Goal: Information Seeking & Learning: Compare options

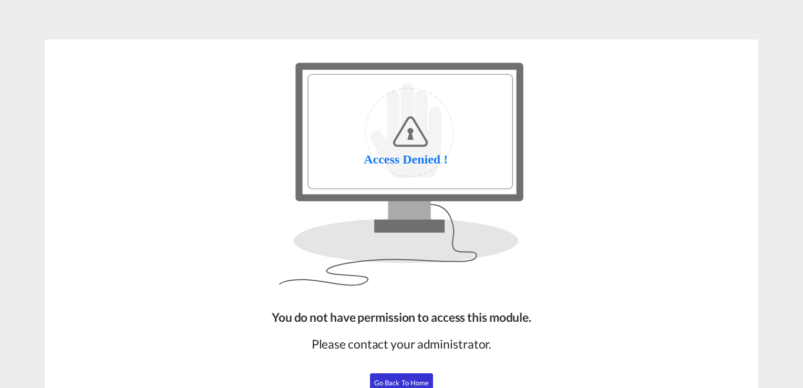
click at [381, 377] on button "Go Back to Home" at bounding box center [401, 382] width 63 height 19
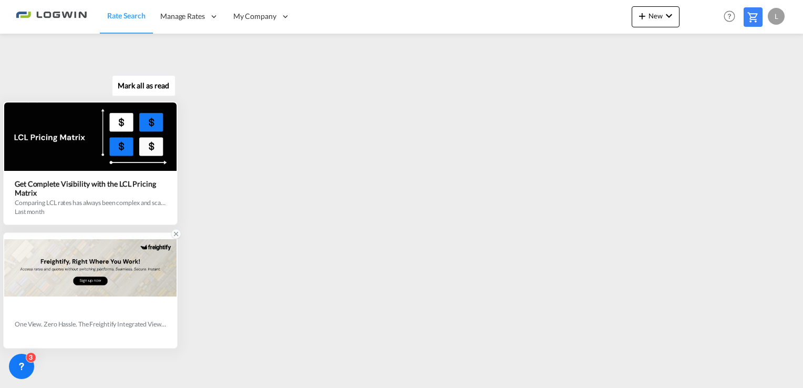
click at [174, 235] on icon at bounding box center [176, 234] width 4 height 4
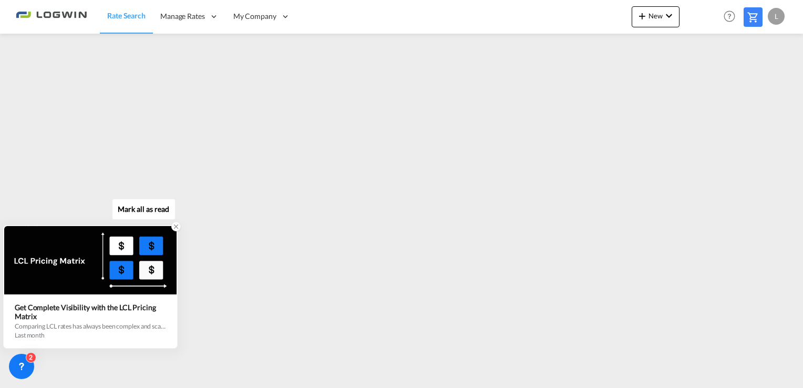
click at [174, 228] on icon at bounding box center [175, 226] width 7 height 7
